Goal: Task Accomplishment & Management: Use online tool/utility

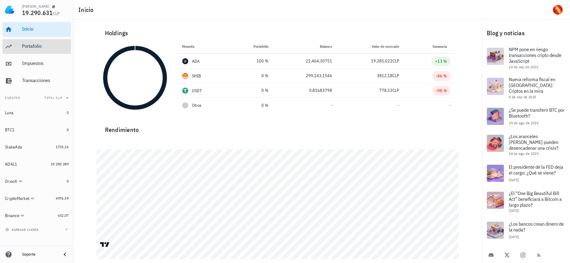
click at [36, 43] on div "Portafolio" at bounding box center [45, 46] width 47 height 6
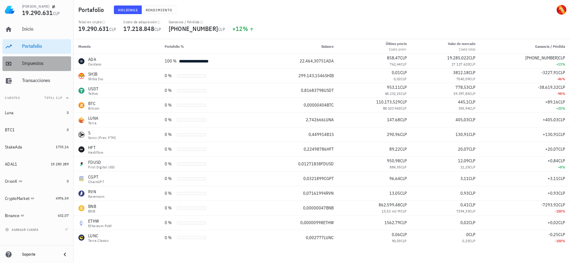
click at [32, 65] on div "Impuestos" at bounding box center [45, 63] width 47 height 6
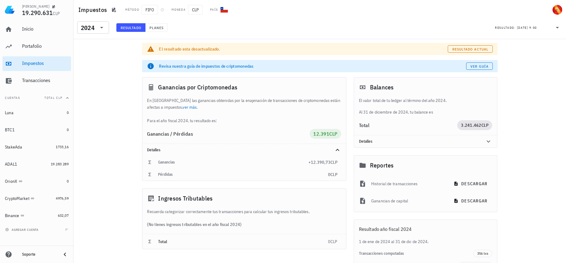
click at [469, 45] on div "El resultado esta desactualizado. Resultado actual" at bounding box center [320, 49] width 356 height 12
click at [470, 52] on button "Resultado actual" at bounding box center [470, 48] width 45 height 7
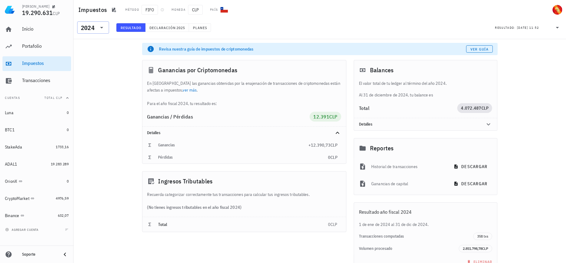
click at [100, 28] on icon at bounding box center [101, 27] width 7 height 7
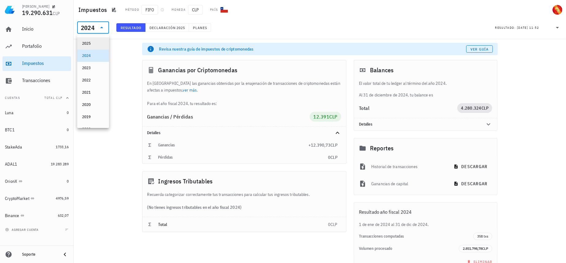
click at [97, 44] on div "2025" at bounding box center [93, 43] width 22 height 5
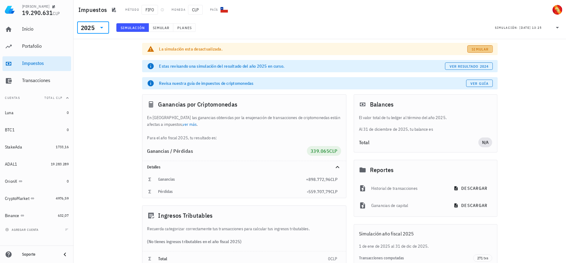
click at [482, 47] on span "Simular" at bounding box center [480, 49] width 17 height 5
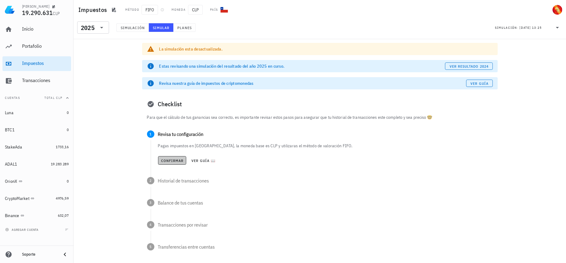
click at [168, 162] on span "Confirmar" at bounding box center [172, 160] width 23 height 5
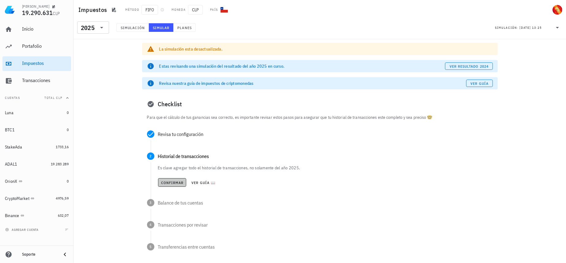
click at [176, 182] on span "Confirmar" at bounding box center [172, 182] width 23 height 5
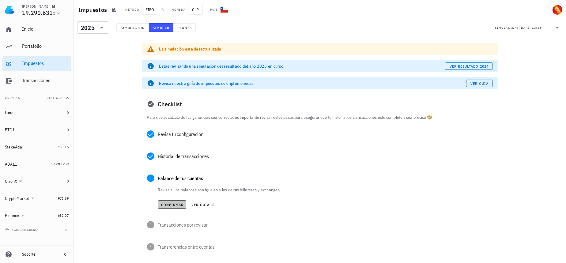
click at [168, 208] on button "Confirmar" at bounding box center [172, 204] width 28 height 9
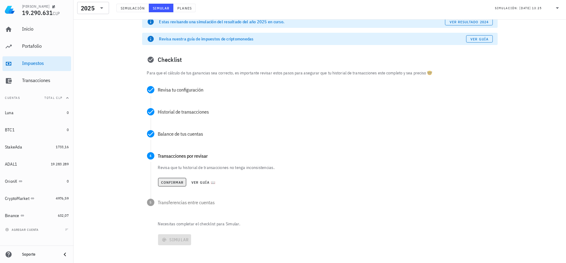
scroll to position [45, 0]
click at [175, 186] on button "Confirmar" at bounding box center [172, 182] width 28 height 9
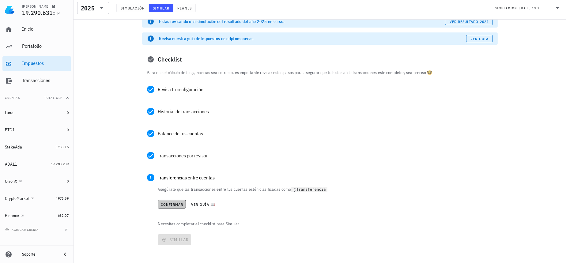
click at [174, 202] on span "Confirmar" at bounding box center [172, 204] width 23 height 5
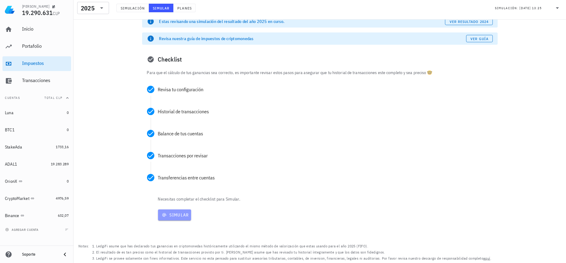
click at [173, 216] on span "Simular" at bounding box center [175, 215] width 28 height 6
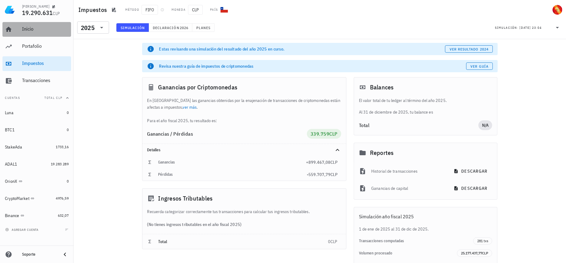
click at [39, 33] on div "Inicio" at bounding box center [45, 29] width 47 height 14
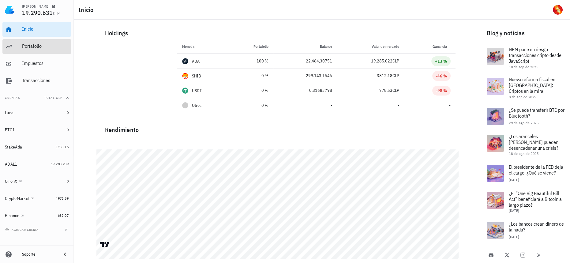
click at [46, 45] on div "Portafolio" at bounding box center [45, 46] width 47 height 6
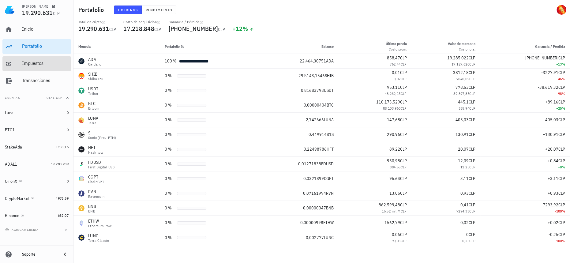
click at [47, 63] on div "Impuestos" at bounding box center [45, 63] width 47 height 6
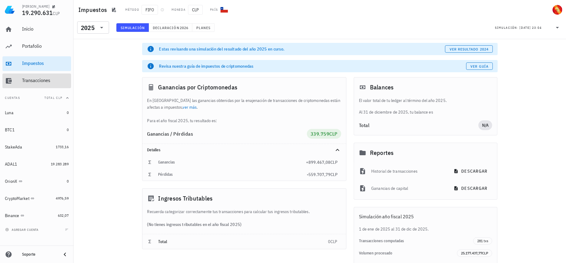
click at [47, 79] on div "Transacciones" at bounding box center [45, 81] width 47 height 6
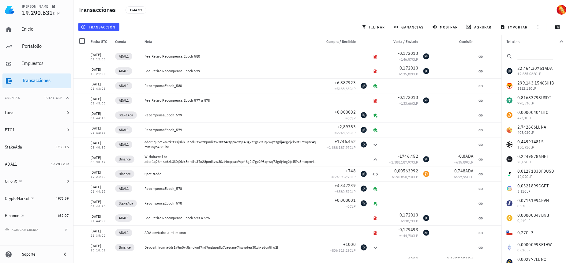
click at [35, 55] on div "Inicio [GEOGRAPHIC_DATA] Impuestos [GEOGRAPHIC_DATA]" at bounding box center [36, 55] width 69 height 71
click at [38, 65] on div "Impuestos" at bounding box center [45, 63] width 47 height 6
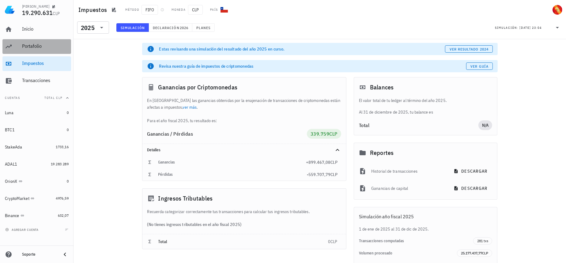
click at [46, 48] on div "Portafolio" at bounding box center [45, 46] width 47 height 6
